Goal: Task Accomplishment & Management: Manage account settings

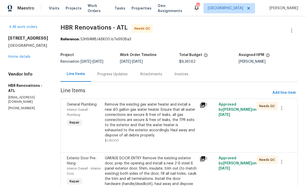
click at [18, 59] on link "Home details" at bounding box center [19, 57] width 22 height 4
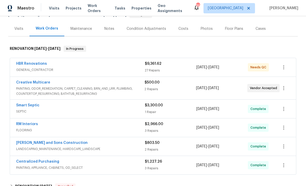
scroll to position [57, 0]
click at [29, 82] on link "Creative Multicare" at bounding box center [33, 82] width 34 height 4
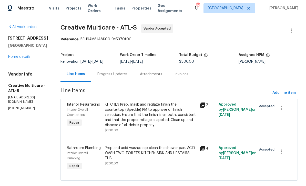
scroll to position [15, 0]
click at [285, 148] on icon "button" at bounding box center [282, 151] width 6 height 6
click at [287, 136] on li "Cancel" at bounding box center [287, 137] width 20 height 8
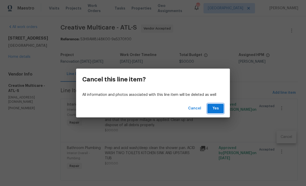
click at [216, 105] on button "Yes" at bounding box center [216, 108] width 16 height 9
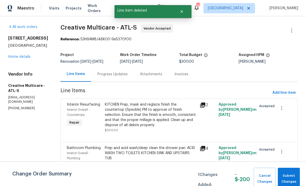
scroll to position [0, 0]
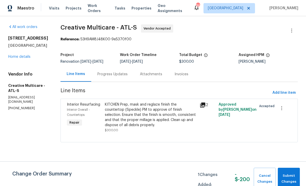
click at [122, 75] on div "Progress Updates" at bounding box center [113, 74] width 30 height 5
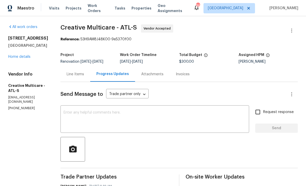
click at [84, 74] on div "Line Items" at bounding box center [75, 74] width 17 height 5
